Goal: Complete application form: Complete application form

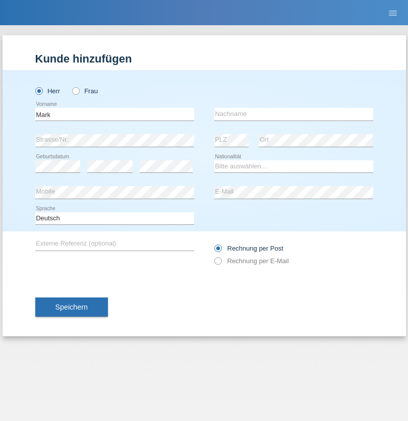
type input "Mark"
click at [294, 114] on input "text" at bounding box center [293, 114] width 159 height 13
type input "Lehmann"
select select "DE"
select select "C"
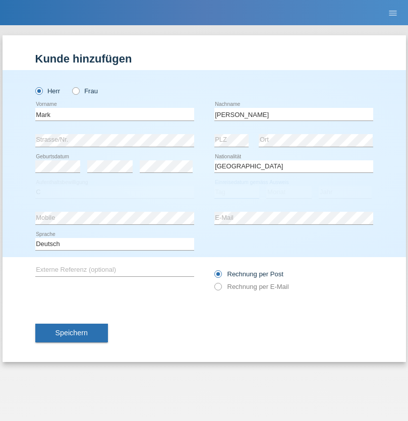
select select "01"
select select "05"
select select "2021"
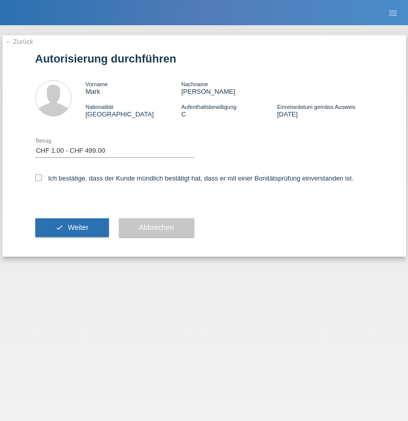
select select "1"
checkbox input "true"
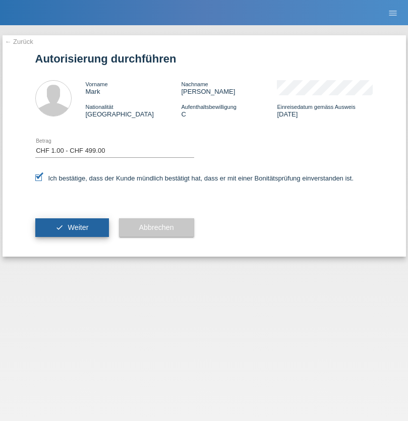
click at [72, 228] on span "Weiter" at bounding box center [78, 228] width 21 height 8
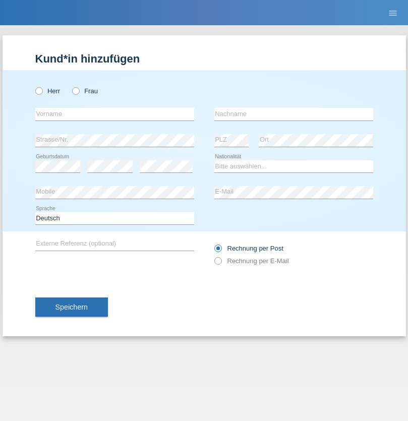
radio input "true"
click at [115, 114] on input "text" at bounding box center [114, 114] width 159 height 13
type input "Pascal"
click at [294, 114] on input "text" at bounding box center [293, 114] width 159 height 13
type input "Blott"
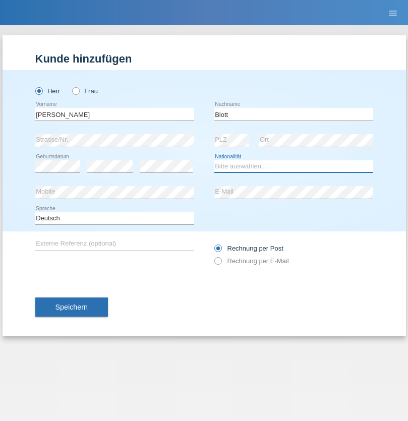
select select "DE"
select select "C"
select select "16"
select select "03"
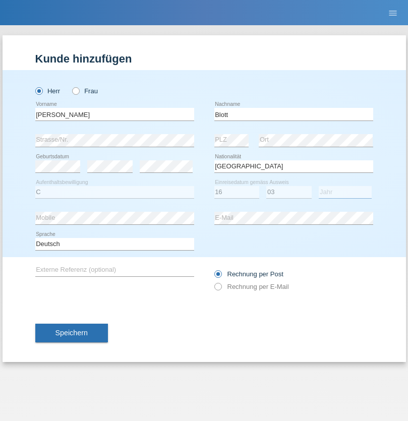
select select "2021"
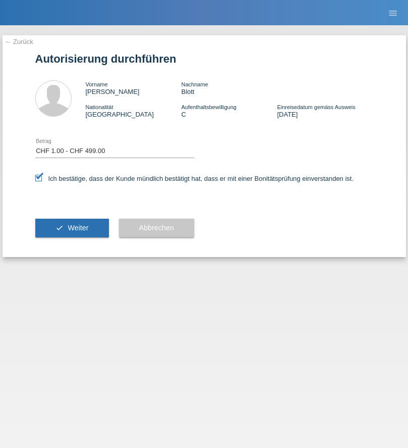
select select "1"
click at [72, 228] on span "Weiter" at bounding box center [78, 228] width 21 height 8
